Goal: Find specific page/section: Find specific page/section

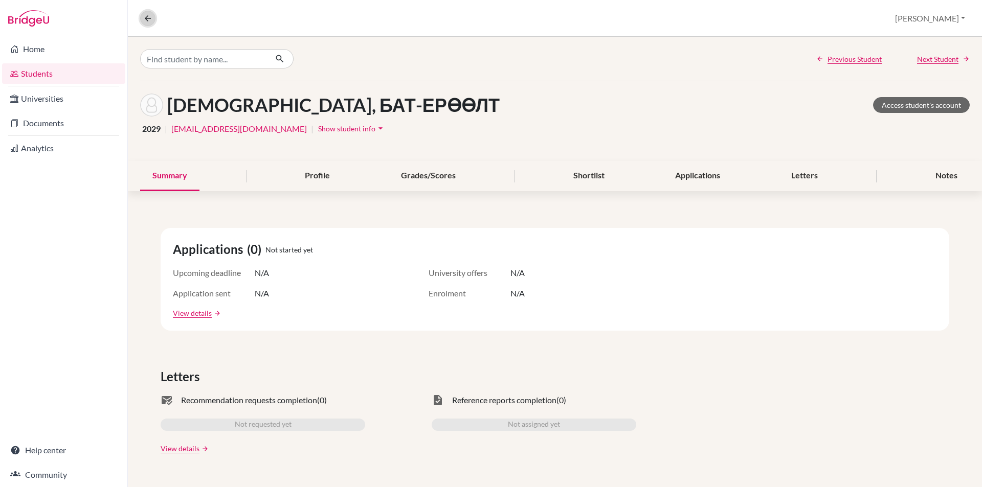
click at [149, 16] on icon at bounding box center [147, 18] width 9 height 9
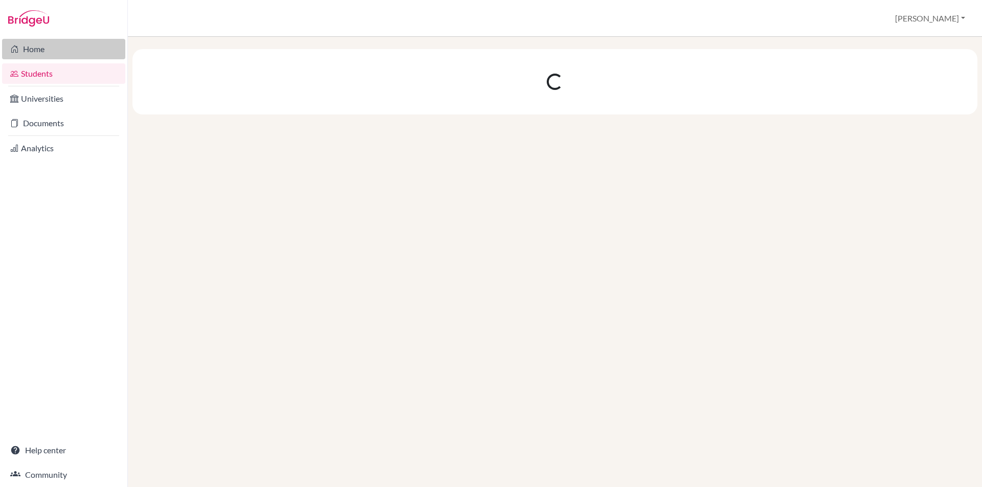
click at [86, 48] on link "Home" at bounding box center [63, 49] width 123 height 20
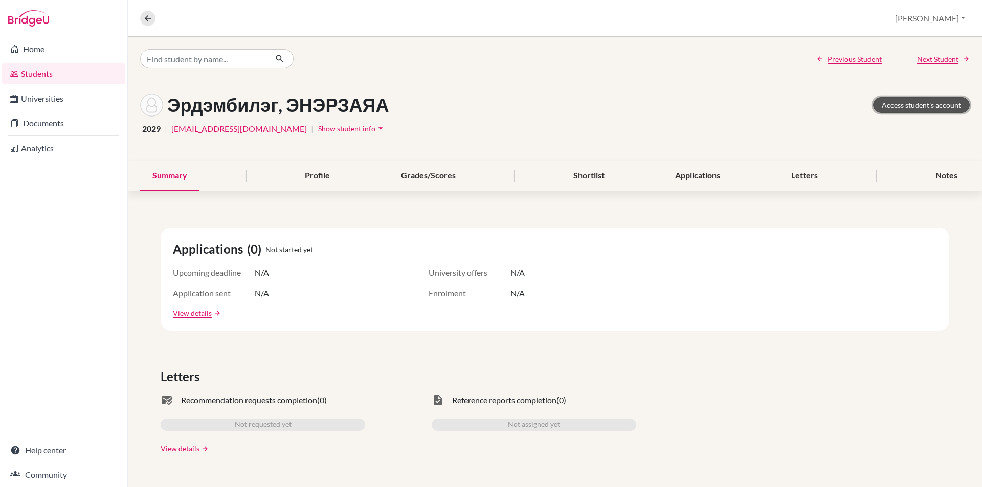
click at [915, 104] on link "Access student's account" at bounding box center [921, 105] width 97 height 16
click at [66, 58] on link "Home" at bounding box center [63, 49] width 123 height 20
